Goal: Information Seeking & Learning: Find specific fact

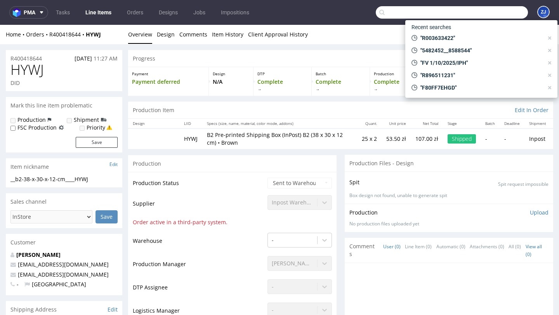
scroll to position [152, 0]
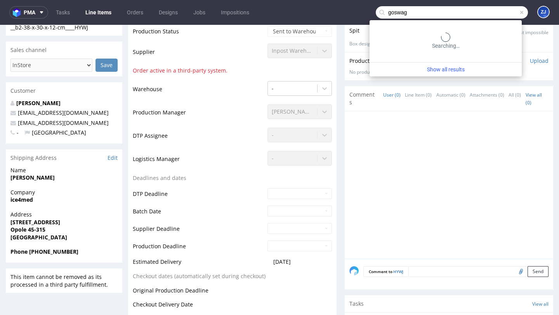
type input "goswag"
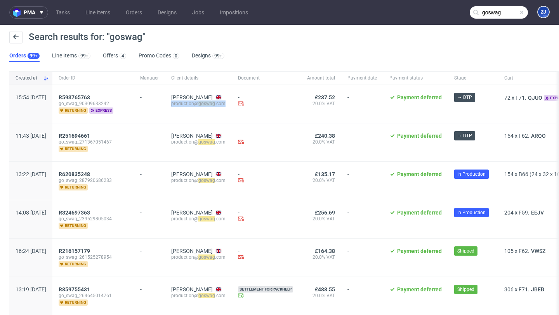
copy div "production@ goswag .com"
drag, startPoint x: 253, startPoint y: 105, endPoint x: 193, endPoint y: 105, distance: 60.1
click at [193, 105] on div "Nina Fraser production@ goswag .com" at bounding box center [198, 104] width 67 height 38
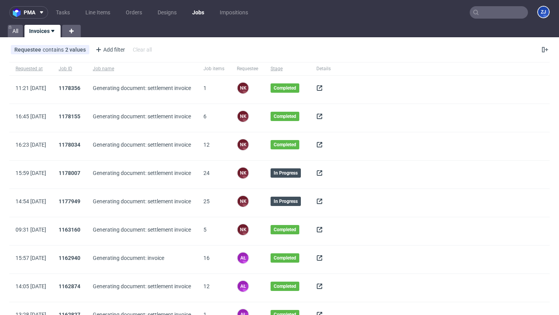
click at [322, 87] on icon at bounding box center [319, 88] width 6 height 6
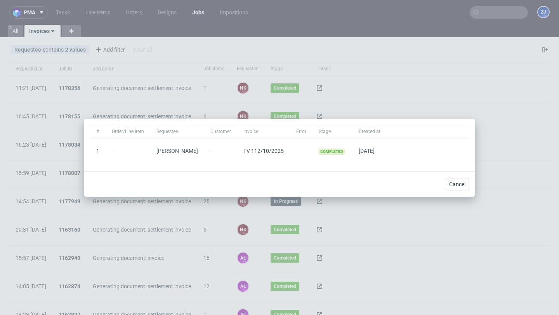
click at [268, 152] on span "FV 112/10/2025" at bounding box center [263, 151] width 40 height 6
copy span "FV 112/10/2025"
click at [449, 185] on span "Cancel" at bounding box center [457, 184] width 16 height 5
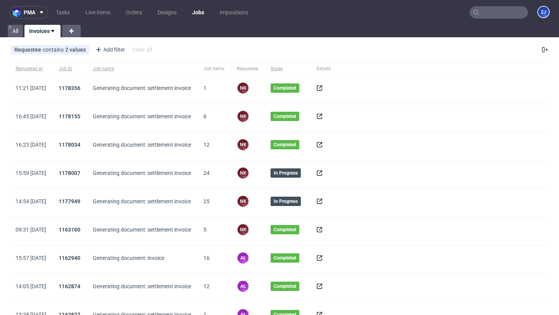
click at [480, 14] on input "text" at bounding box center [499, 12] width 58 height 12
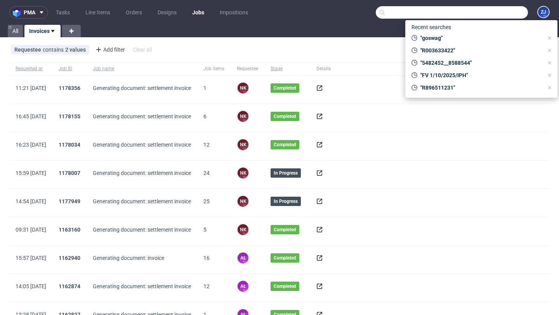
paste input "FV 112/10/2025"
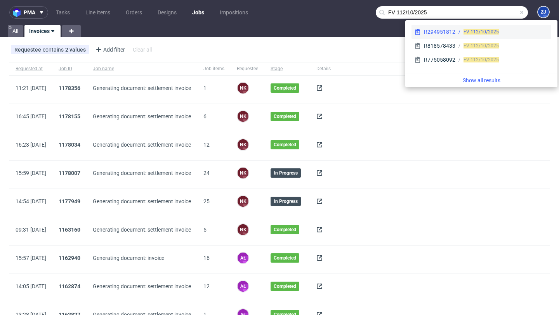
type input "FV 112/10/2025"
click at [472, 30] on span "FV 112/10/2025" at bounding box center [480, 31] width 35 height 5
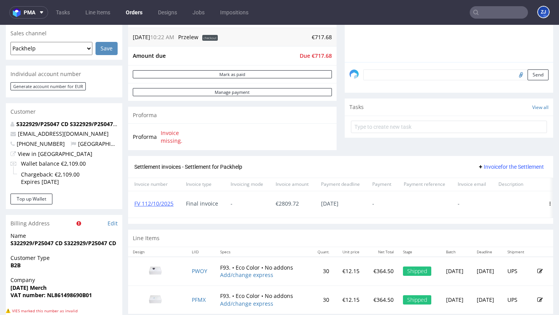
scroll to position [222, 0]
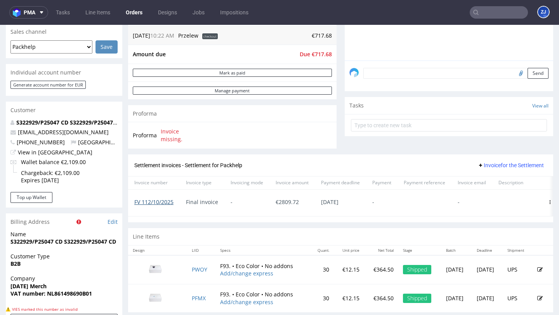
click at [146, 202] on link "FV 112/10/2025" at bounding box center [153, 201] width 39 height 7
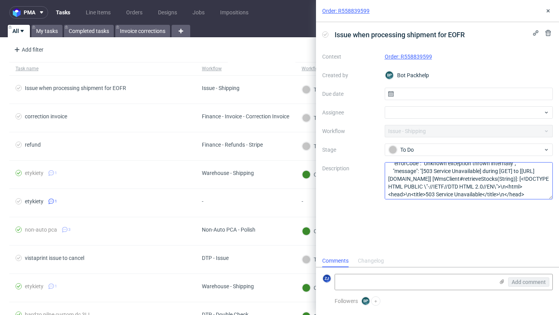
scroll to position [38, 0]
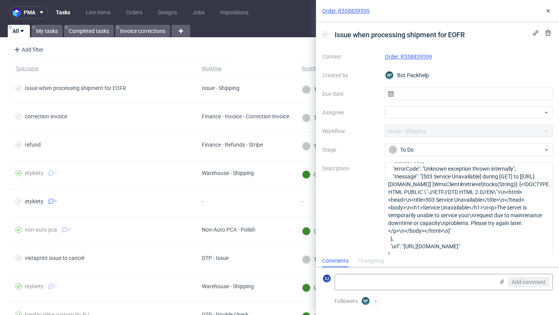
drag, startPoint x: 551, startPoint y: 196, endPoint x: 530, endPoint y: 259, distance: 65.9
click at [530, 259] on div "Order: R558839599 Issue when processing shipment for EOFR Context Order: R55883…" at bounding box center [437, 157] width 243 height 315
click at [546, 9] on icon at bounding box center [548, 11] width 6 height 6
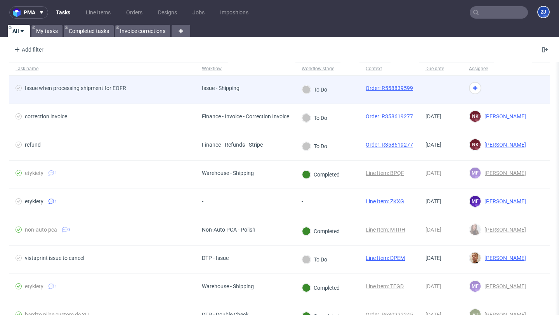
click at [390, 88] on link "Order: R558839599" at bounding box center [389, 88] width 47 height 6
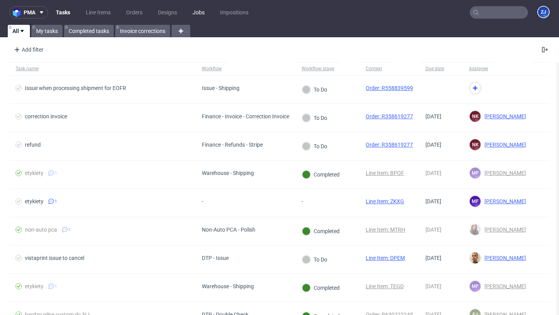
click at [196, 14] on link "Jobs" at bounding box center [198, 12] width 21 height 12
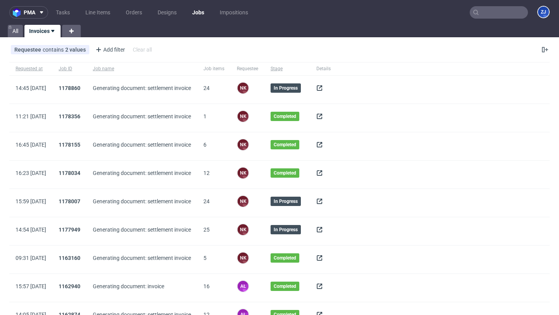
click at [331, 87] on span at bounding box center [323, 89] width 14 height 9
click at [322, 89] on use at bounding box center [319, 87] width 5 height 5
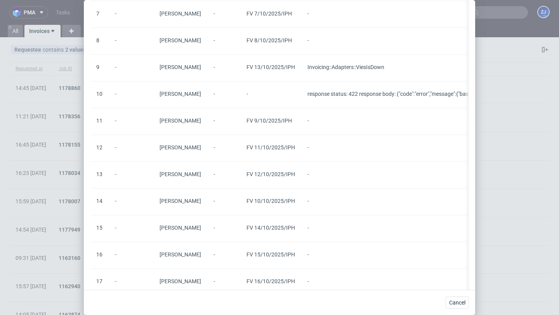
click at [286, 148] on span "FV 11/10/2025/IPH" at bounding box center [270, 147] width 49 height 6
copy span "FV 11/10/2025/IPH"
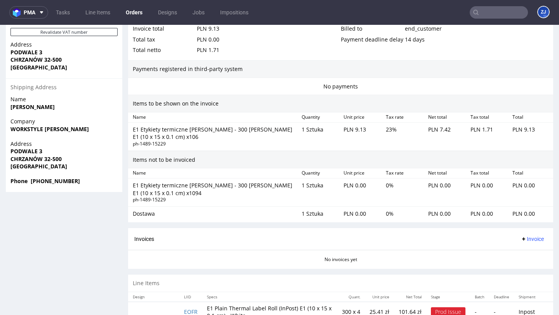
scroll to position [471, 0]
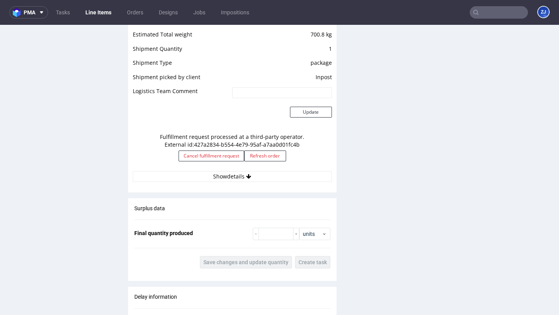
scroll to position [779, 0]
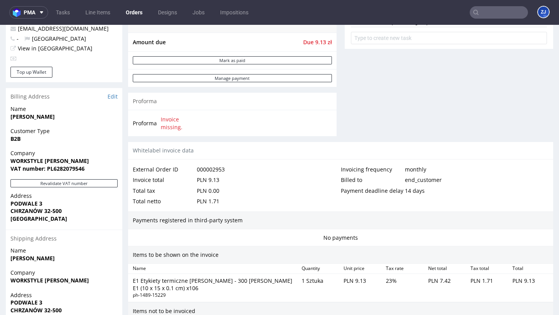
scroll to position [471, 0]
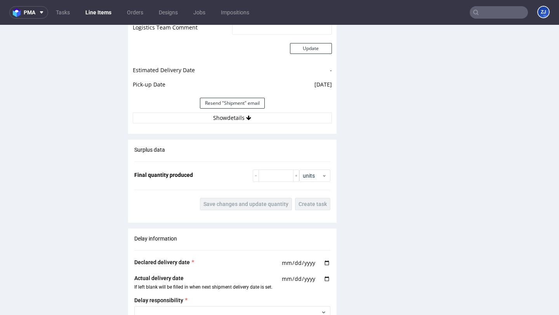
scroll to position [764, 0]
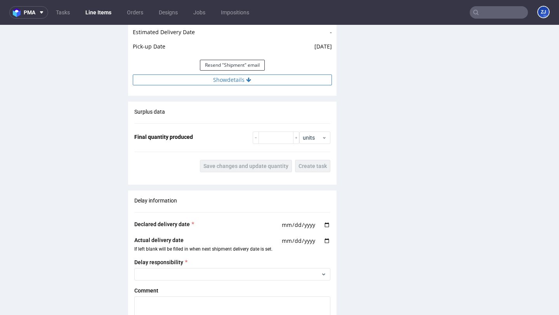
click at [286, 82] on button "Show details" at bounding box center [232, 80] width 199 height 11
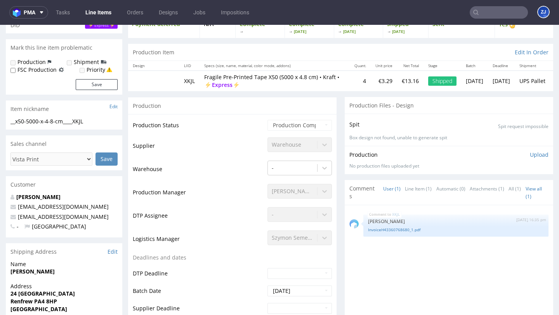
scroll to position [196, 0]
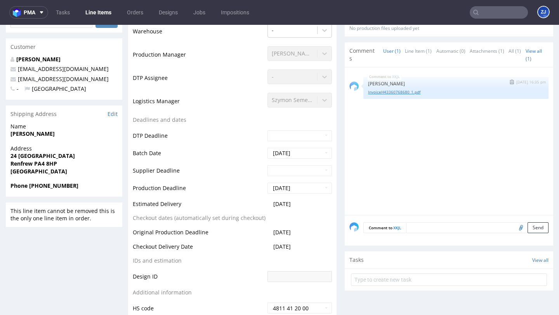
click at [393, 93] on link "InvoiceH43360768680_1.pdf" at bounding box center [456, 92] width 176 height 6
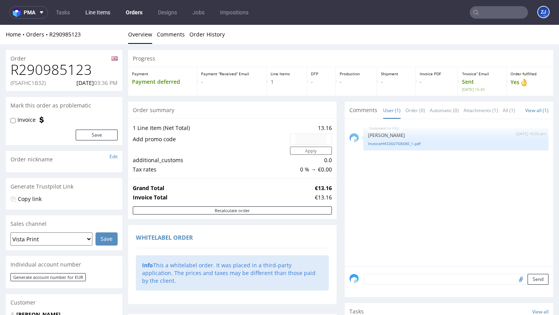
click at [102, 9] on link "Line Items" at bounding box center [98, 12] width 34 height 12
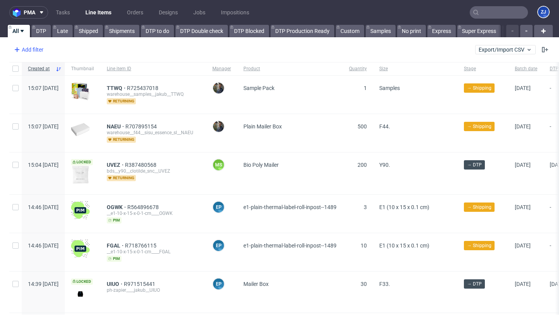
click at [37, 54] on div "Add filter" at bounding box center [28, 49] width 34 height 12
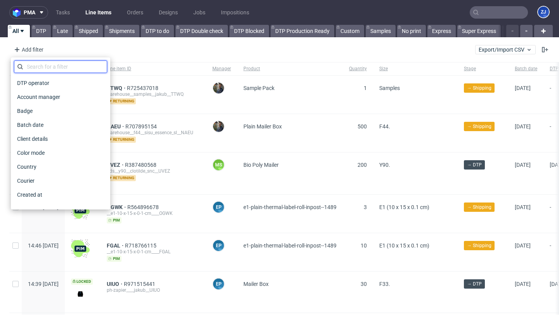
click at [38, 68] on input "text" at bounding box center [60, 67] width 93 height 12
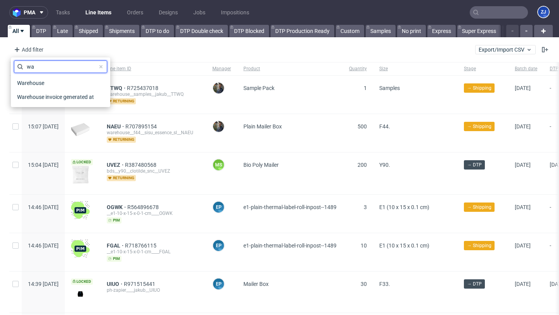
type input "w"
type input "ware"
click at [39, 82] on span "Warehouse" at bounding box center [31, 83] width 34 height 11
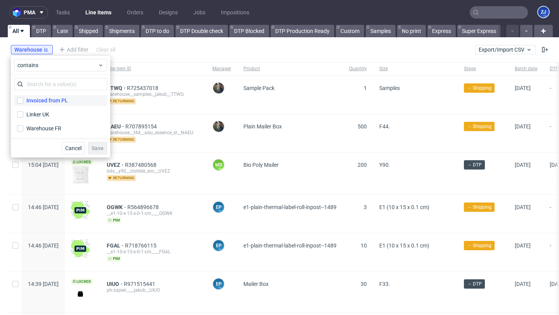
click at [42, 101] on div "Invoiced from PL" at bounding box center [47, 101] width 42 height 8
click at [23, 101] on input "Invoiced from PL" at bounding box center [20, 100] width 6 height 6
click at [44, 97] on div "Invoiced from PL" at bounding box center [47, 101] width 42 height 8
click at [23, 97] on input "Invoiced from PL" at bounding box center [20, 100] width 6 height 6
checkbox input "false"
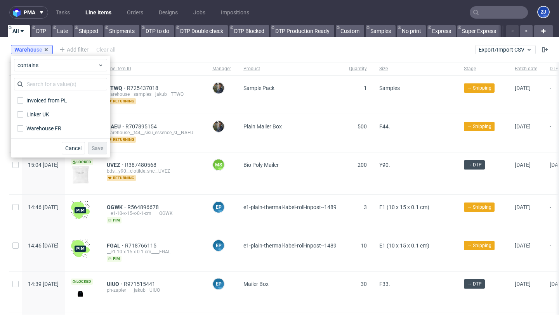
click at [42, 47] on div "Warehouse is" at bounding box center [31, 50] width 35 height 6
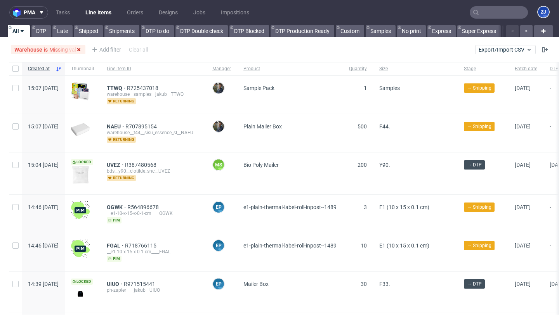
click at [78, 51] on icon at bounding box center [79, 50] width 6 height 6
click at [37, 49] on div "Add filter" at bounding box center [28, 49] width 34 height 12
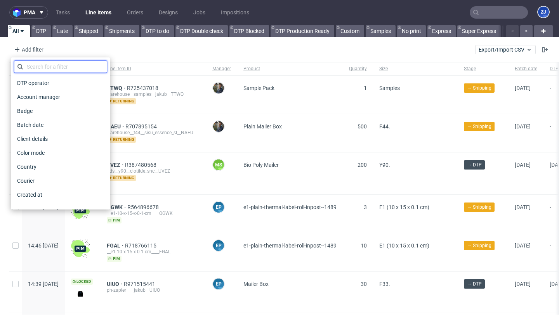
click at [37, 68] on input "text" at bounding box center [60, 67] width 93 height 12
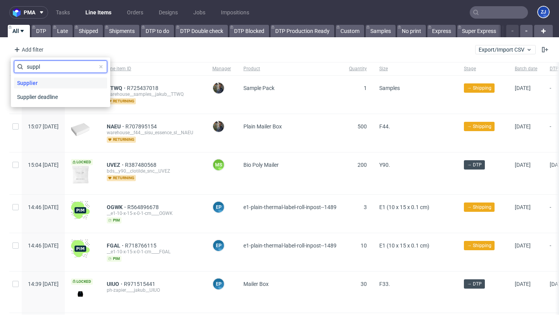
type input "suppl"
click at [39, 84] on span "Supplier" at bounding box center [27, 83] width 27 height 11
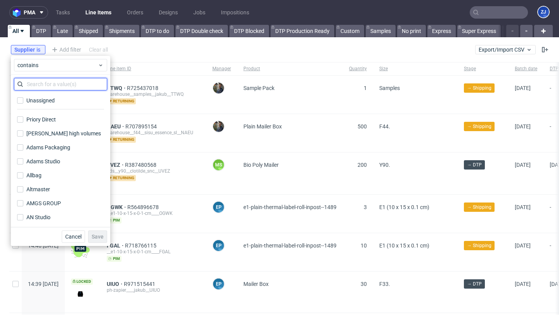
click at [44, 87] on input "text" at bounding box center [60, 84] width 93 height 12
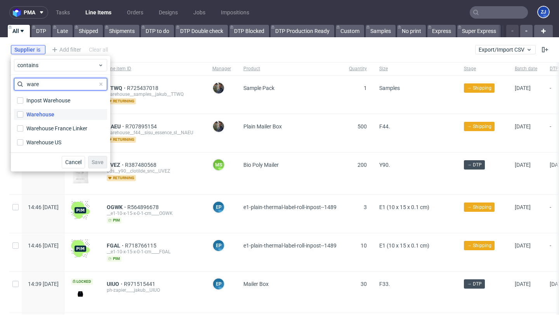
type input "ware"
click at [54, 111] on label "Warehouse" at bounding box center [60, 114] width 93 height 11
click at [23, 111] on input "Warehouse" at bounding box center [20, 114] width 6 height 6
checkbox input "true"
click at [91, 157] on button "Save" at bounding box center [97, 162] width 19 height 12
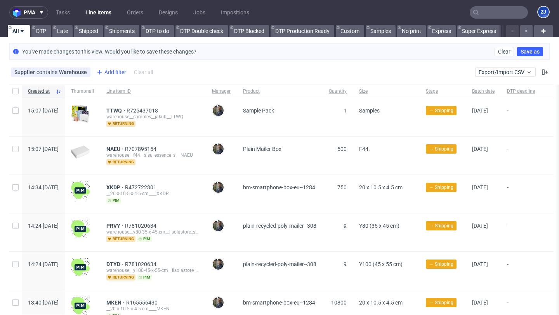
click at [111, 71] on div "Add filter" at bounding box center [111, 72] width 34 height 12
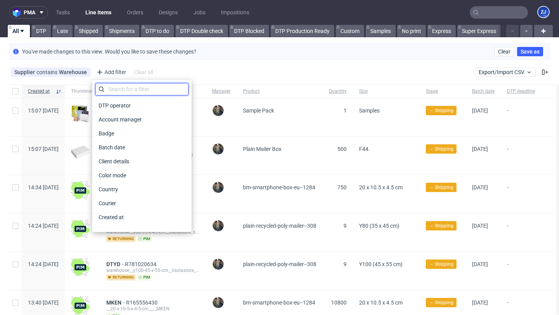
click at [115, 89] on input "text" at bounding box center [141, 89] width 93 height 12
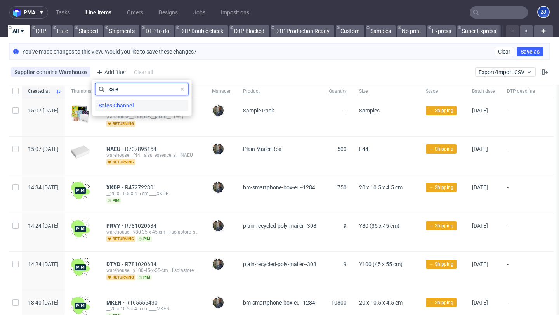
type input "sale"
click at [125, 102] on span "Sales Channel" at bounding box center [116, 105] width 42 height 11
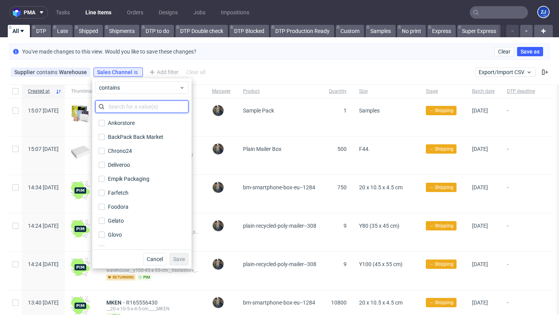
click at [128, 107] on input "text" at bounding box center [141, 107] width 93 height 12
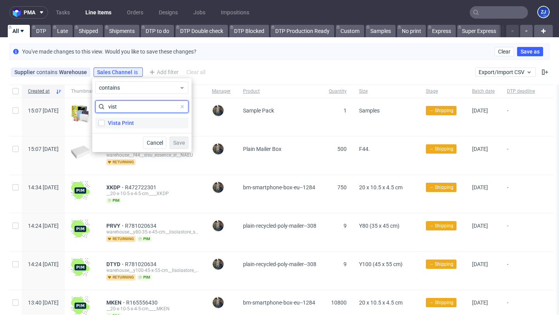
type input "vist"
click at [134, 124] on label "Vista Print" at bounding box center [141, 123] width 93 height 11
click at [105, 124] on input "Vista Print" at bounding box center [102, 123] width 6 height 6
checkbox input "true"
click at [177, 139] on button "Save" at bounding box center [179, 143] width 19 height 12
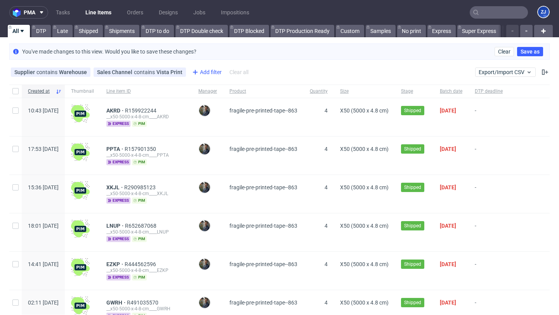
click at [193, 73] on icon at bounding box center [195, 72] width 9 height 9
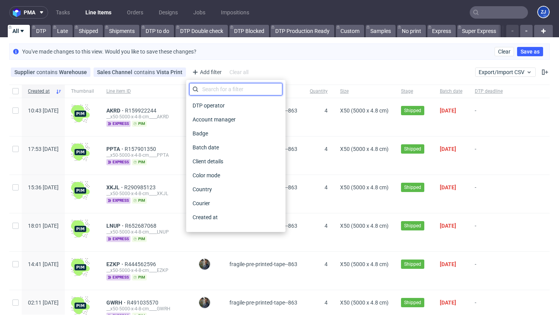
click at [203, 88] on input "text" at bounding box center [235, 89] width 93 height 12
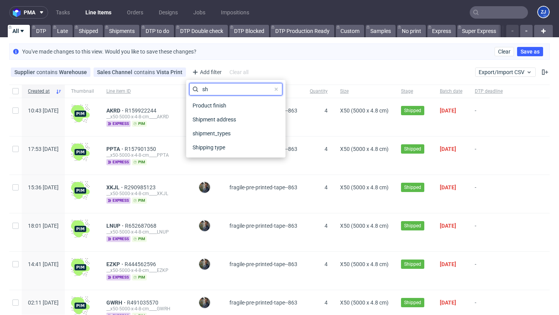
type input "s"
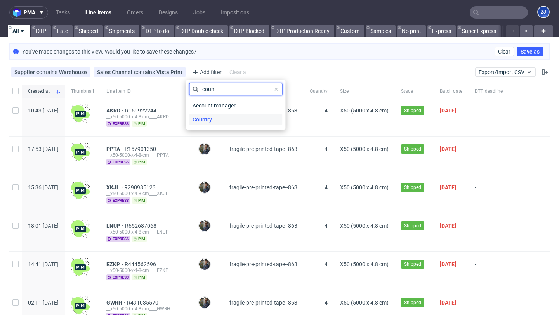
type input "coun"
click at [227, 120] on div "Country" at bounding box center [235, 119] width 93 height 11
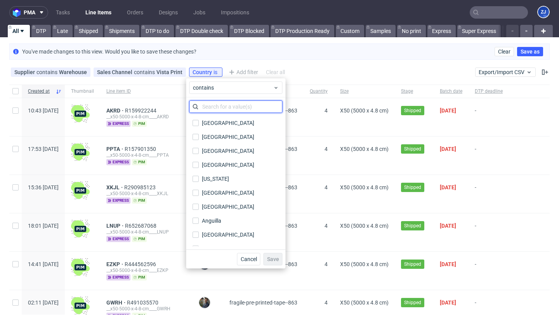
click at [224, 106] on input "text" at bounding box center [235, 107] width 93 height 12
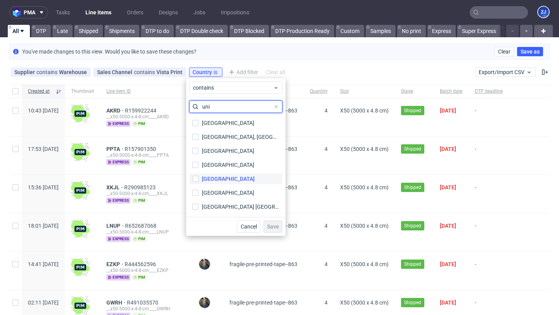
type input "uni"
click at [233, 180] on div "[GEOGRAPHIC_DATA]" at bounding box center [228, 179] width 53 height 8
click at [199, 180] on input "[GEOGRAPHIC_DATA]" at bounding box center [195, 179] width 6 height 6
checkbox input "true"
click at [227, 106] on input "uni" at bounding box center [235, 107] width 93 height 12
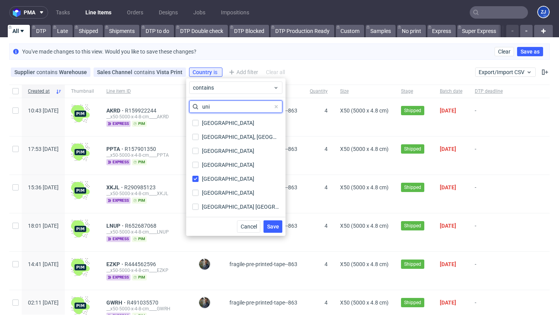
click at [227, 106] on input "uni" at bounding box center [235, 107] width 93 height 12
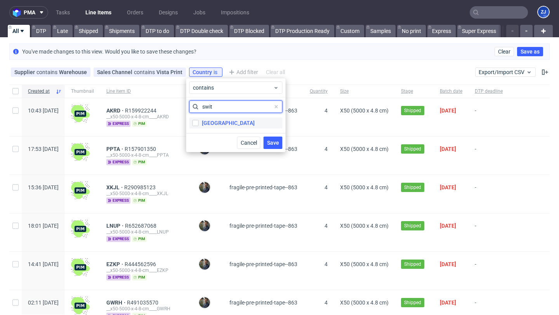
type input "swit"
click at [231, 118] on label "Switzerland" at bounding box center [235, 123] width 93 height 11
click at [199, 120] on input "Switzerland" at bounding box center [195, 123] width 6 height 6
checkbox input "true"
click at [214, 105] on input "swit" at bounding box center [235, 107] width 93 height 12
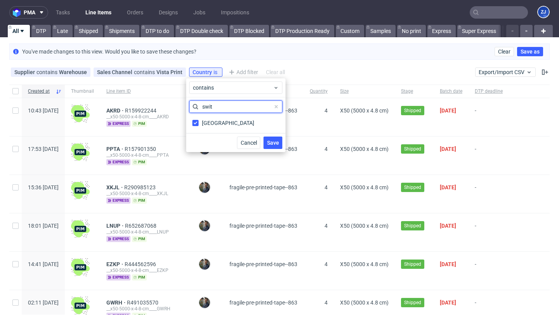
click at [214, 105] on input "swit" at bounding box center [235, 107] width 93 height 12
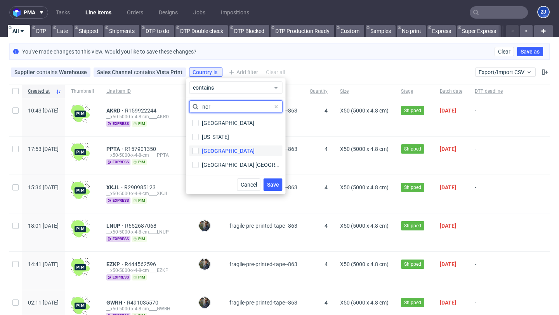
type input "nor"
click at [218, 151] on div "Norway" at bounding box center [228, 151] width 53 height 8
click at [199, 151] on input "Norway" at bounding box center [195, 151] width 6 height 6
checkbox input "true"
click at [267, 182] on span "Save" at bounding box center [273, 184] width 12 height 5
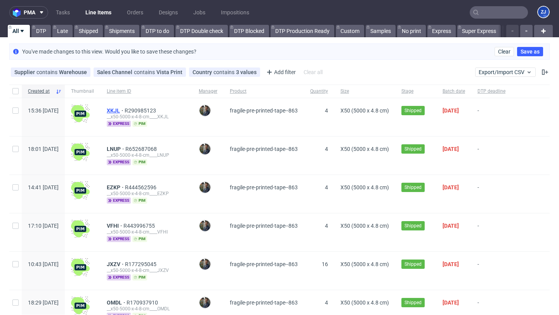
click at [125, 111] on span "XKJL" at bounding box center [116, 110] width 18 height 6
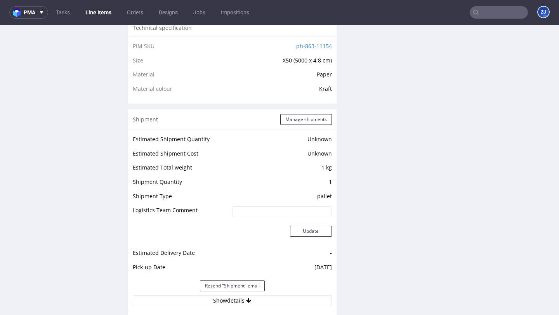
scroll to position [561, 0]
